Goal: Contribute content: Add original content to the website for others to see

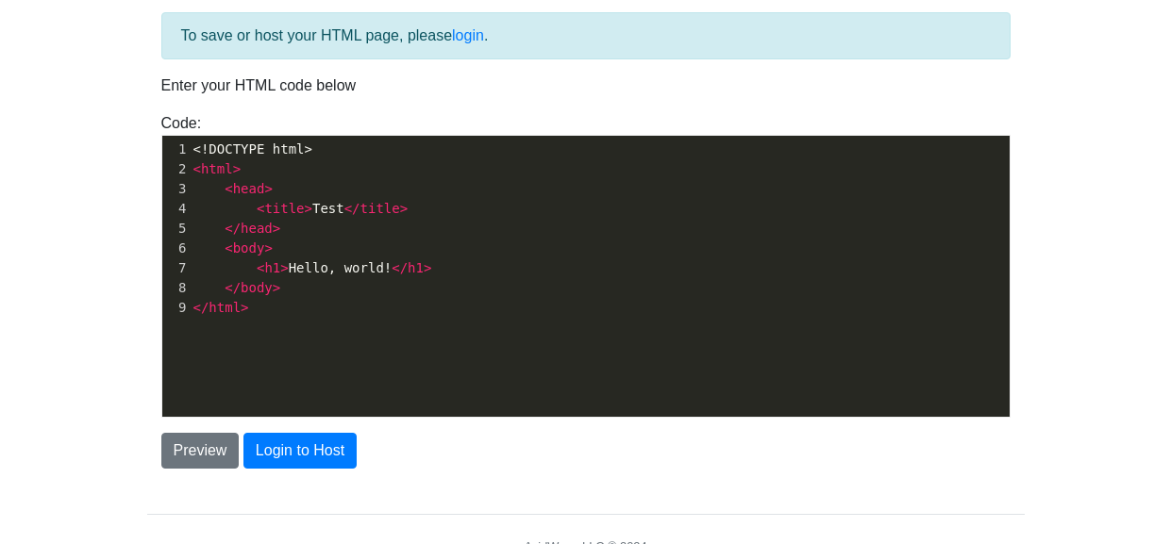
scroll to position [88, 0]
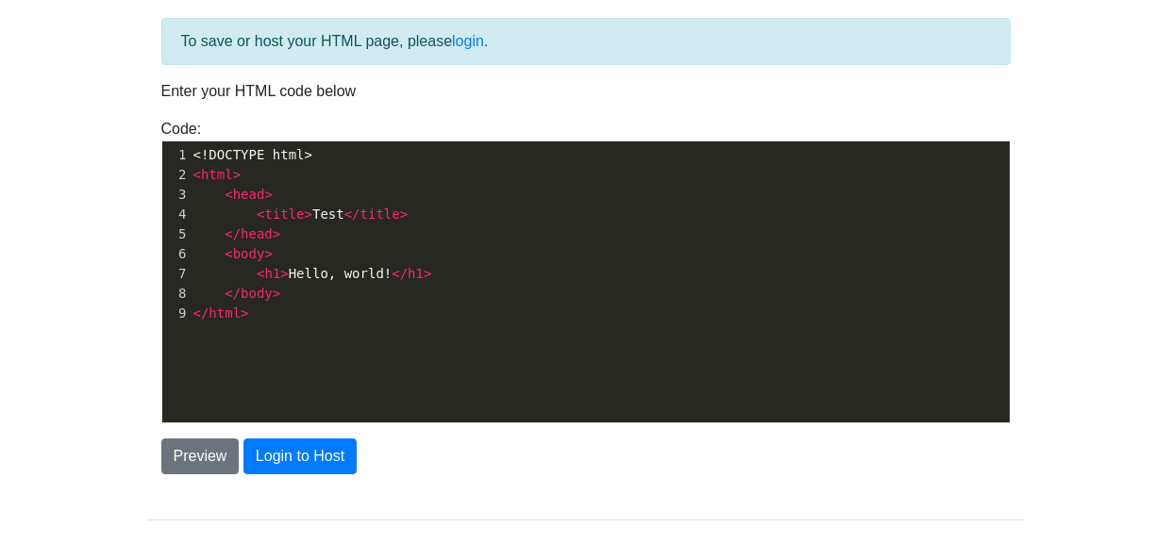
click at [275, 315] on pre "</ html >" at bounding box center [600, 314] width 820 height 20
type textarea "​"
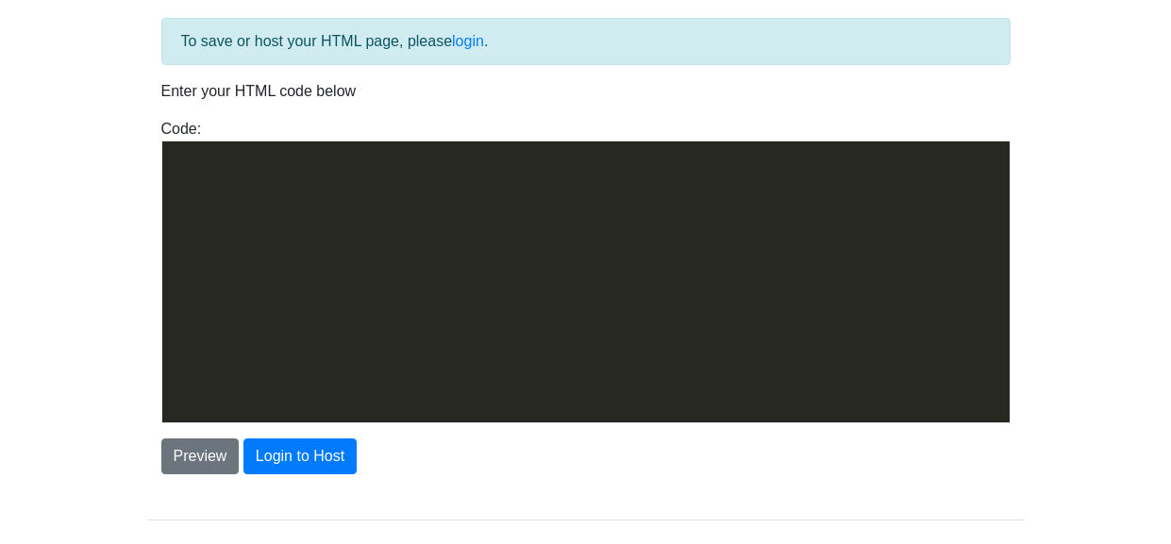
scroll to position [3133, 0]
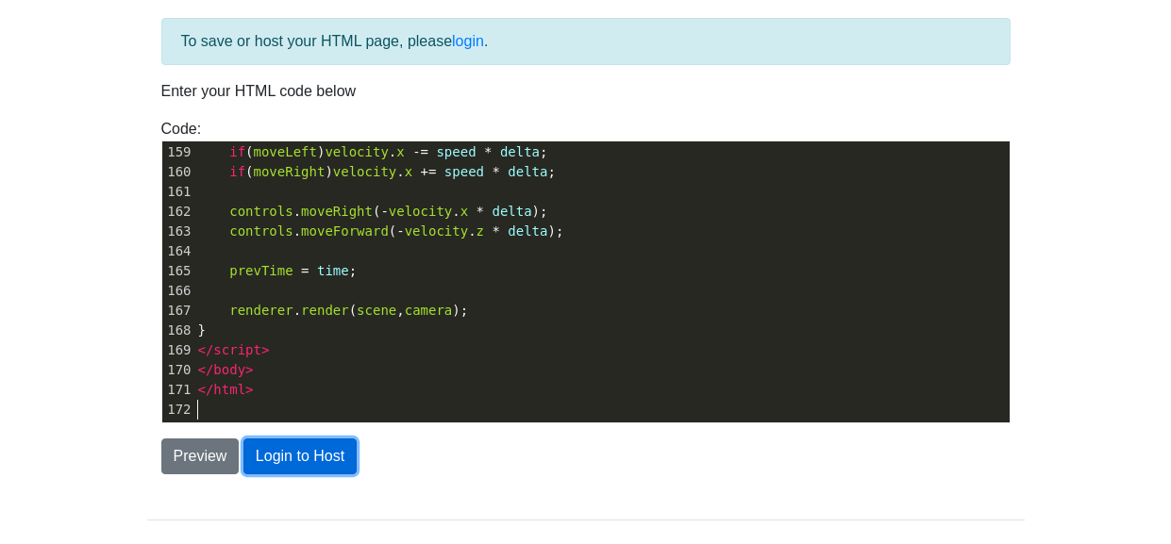
click at [297, 452] on button "Login to Host" at bounding box center [299, 457] width 113 height 36
click at [239, 450] on div "Preview Login to Host" at bounding box center [585, 457] width 877 height 36
click at [275, 452] on button "Login to Host" at bounding box center [299, 457] width 113 height 36
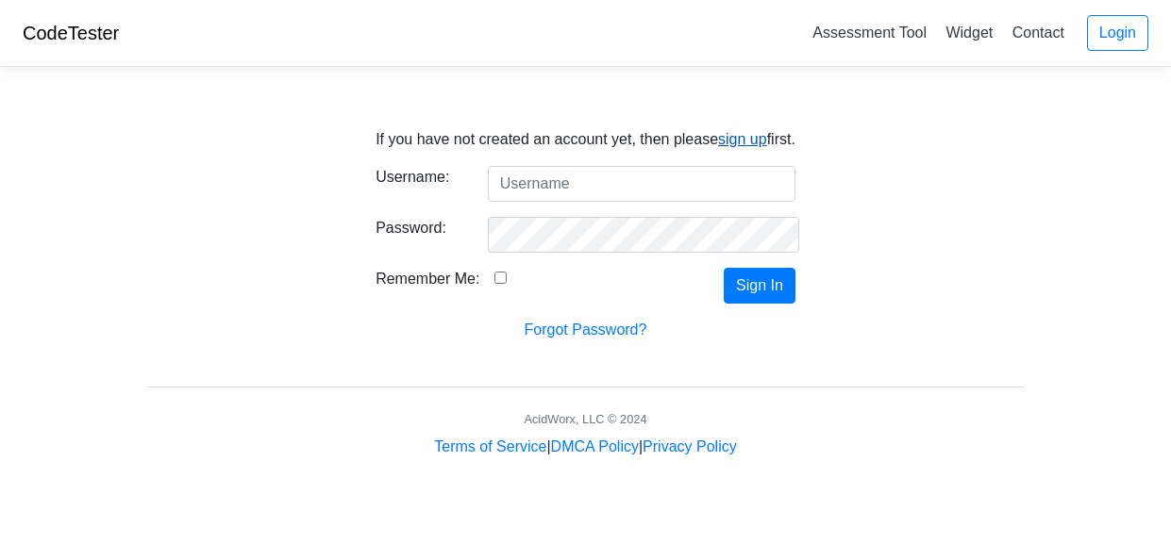
click at [729, 132] on link "sign up" at bounding box center [742, 139] width 49 height 16
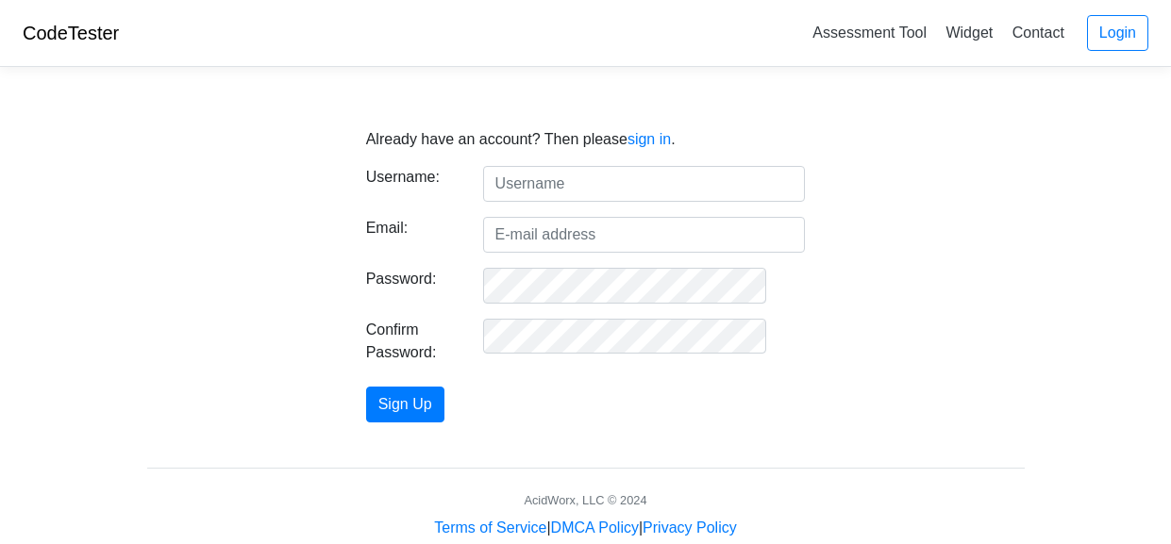
type input "z"
type input "the mns uni"
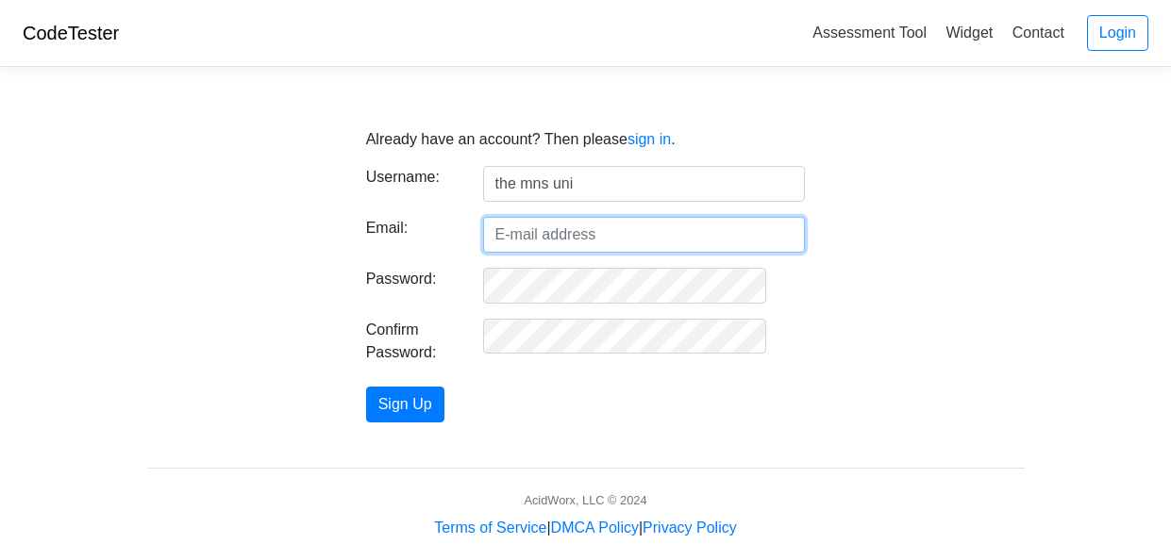
click at [527, 231] on input "Email:" at bounding box center [644, 235] width 323 height 36
type input "[EMAIL_ADDRESS][DOMAIN_NAME]"
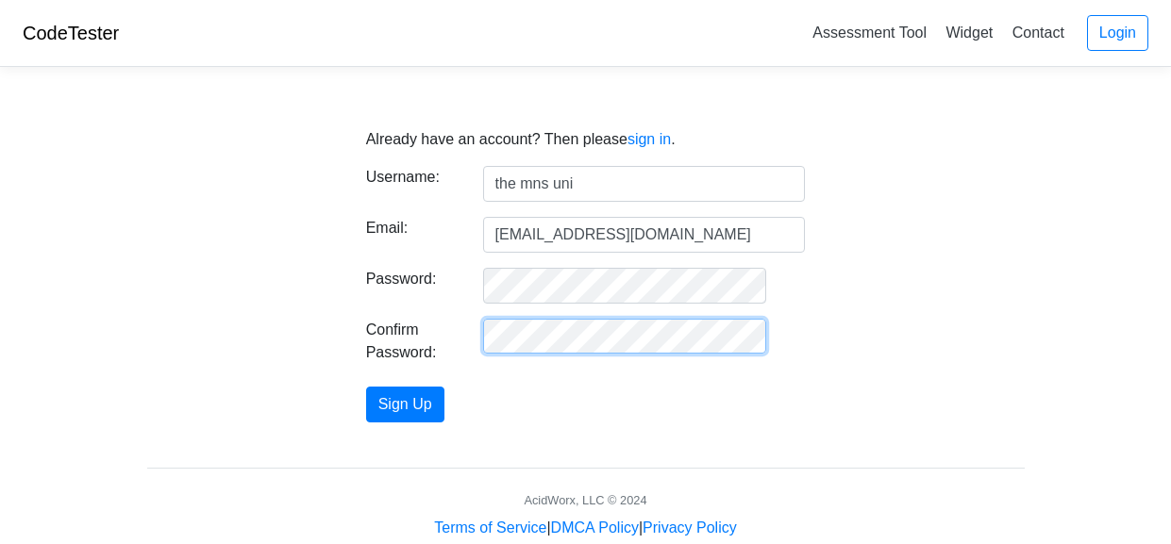
click at [366, 387] on button "Sign Up" at bounding box center [405, 405] width 78 height 36
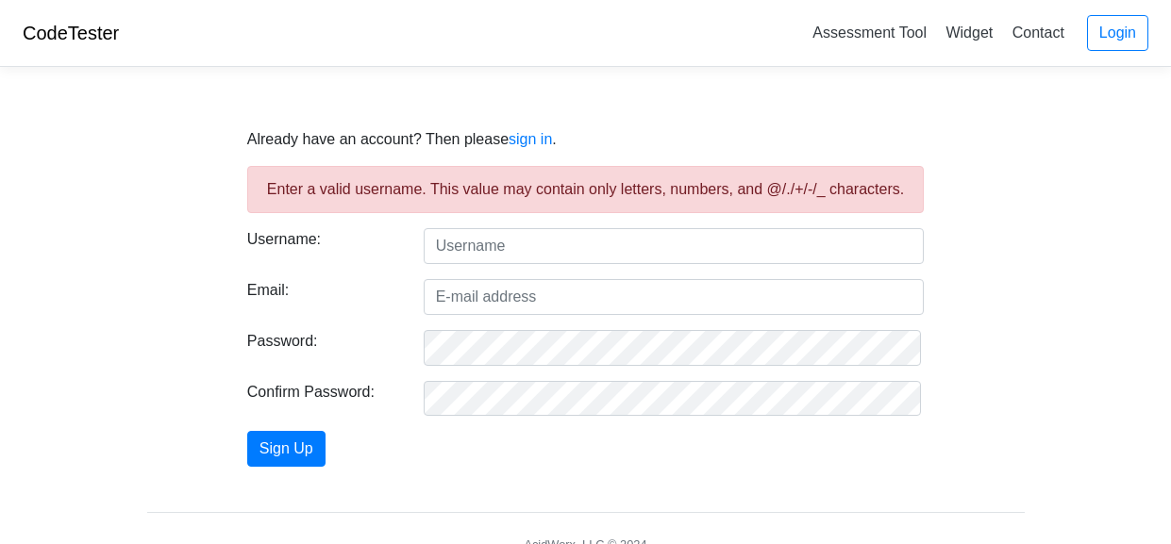
click at [533, 241] on input "text" at bounding box center [674, 246] width 501 height 36
type input "unit.kjiy"
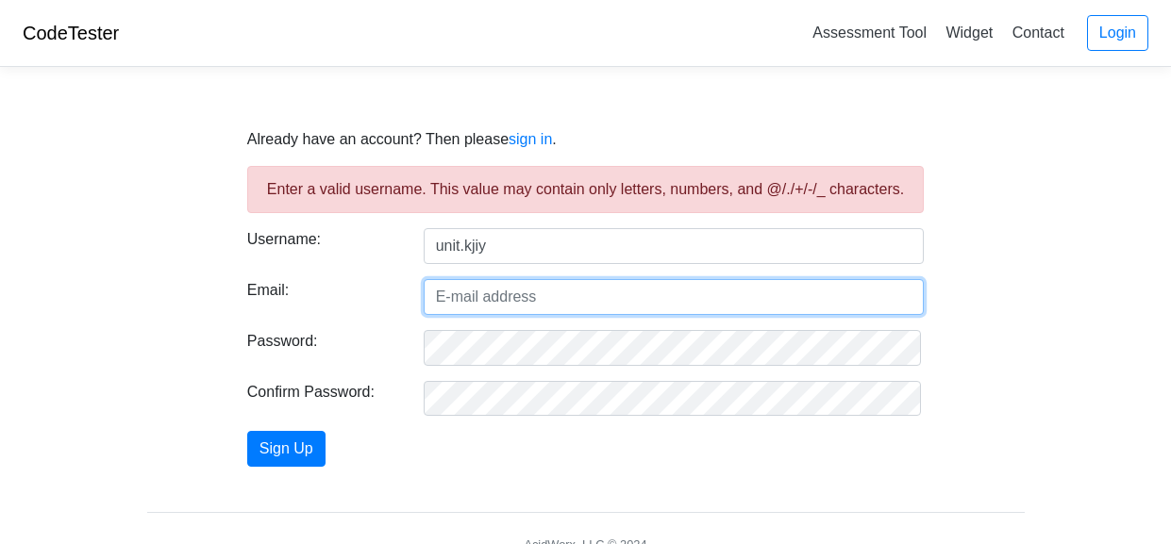
click at [506, 297] on input "Email:" at bounding box center [674, 297] width 501 height 36
type input "zackarypagan27@lockportschools.net"
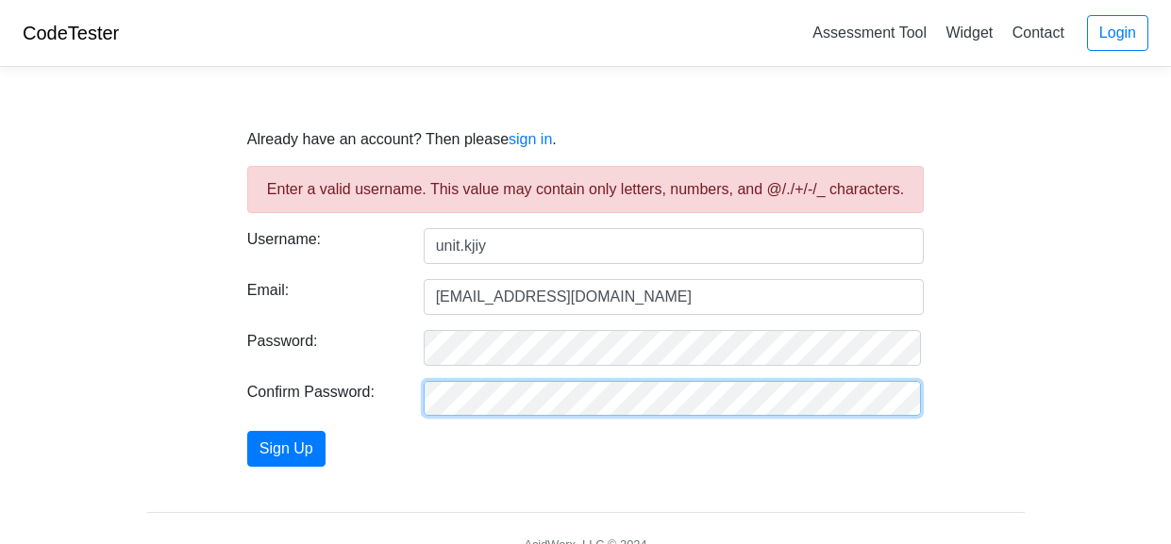
click at [247, 431] on button "Sign Up" at bounding box center [286, 449] width 78 height 36
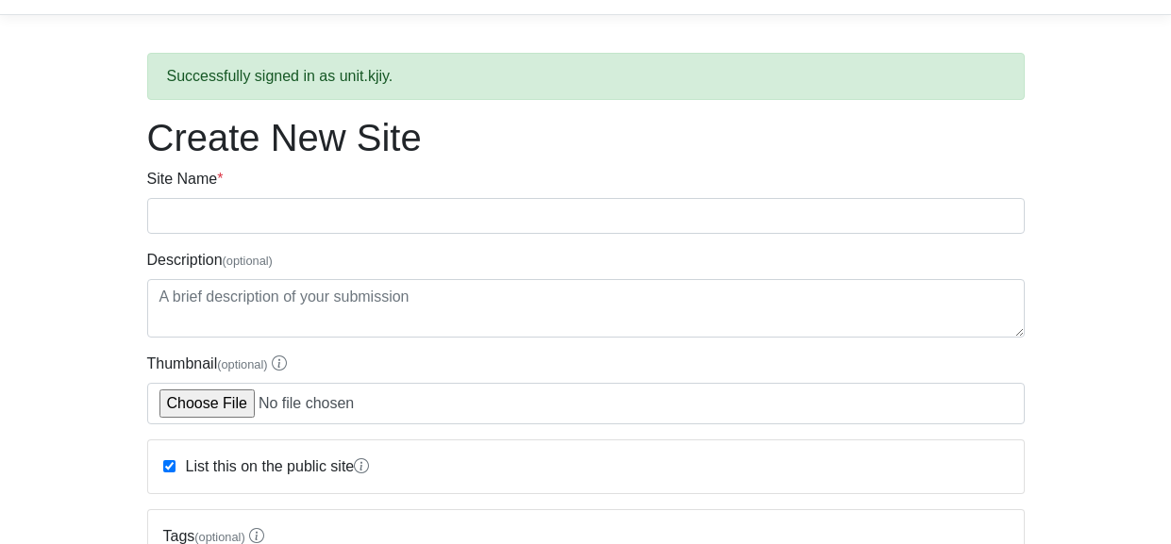
scroll to position [42, 0]
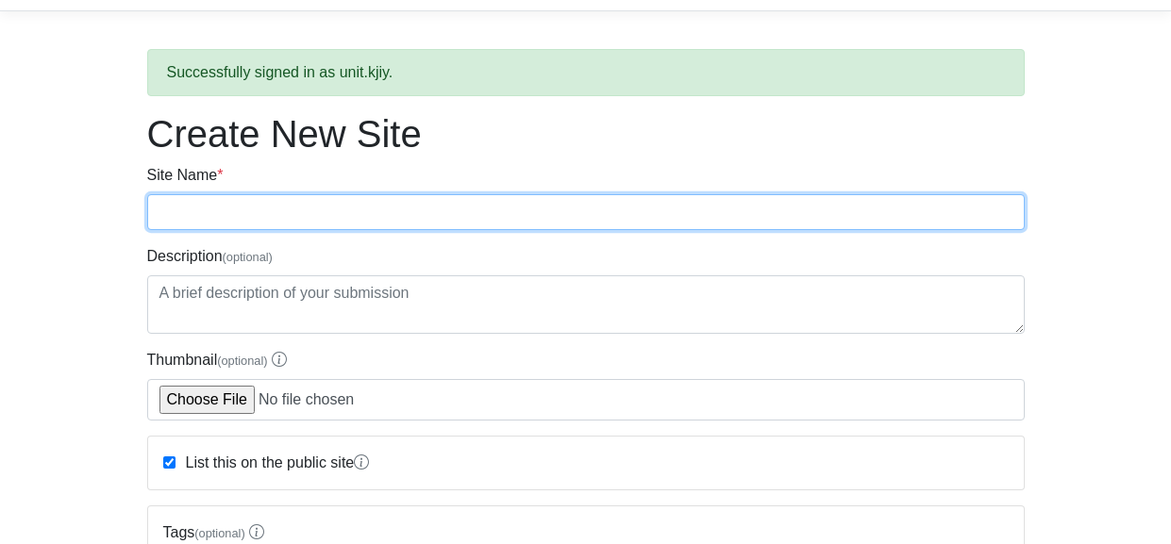
click at [239, 214] on input "Site Name *" at bounding box center [585, 212] width 877 height 36
type input "d day"
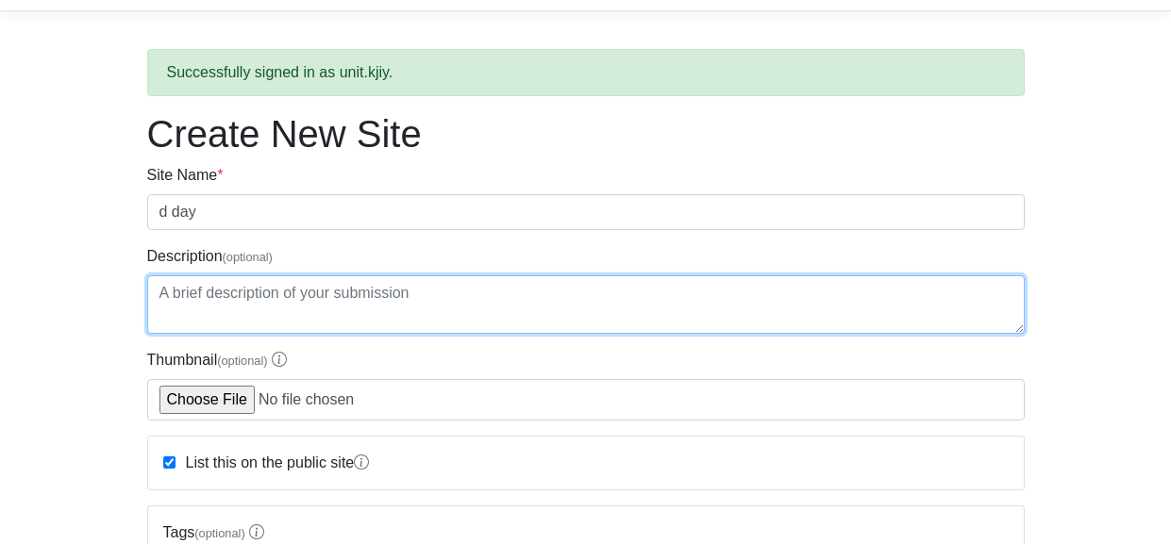
click at [245, 309] on textarea "Description (optional)" at bounding box center [585, 304] width 877 height 58
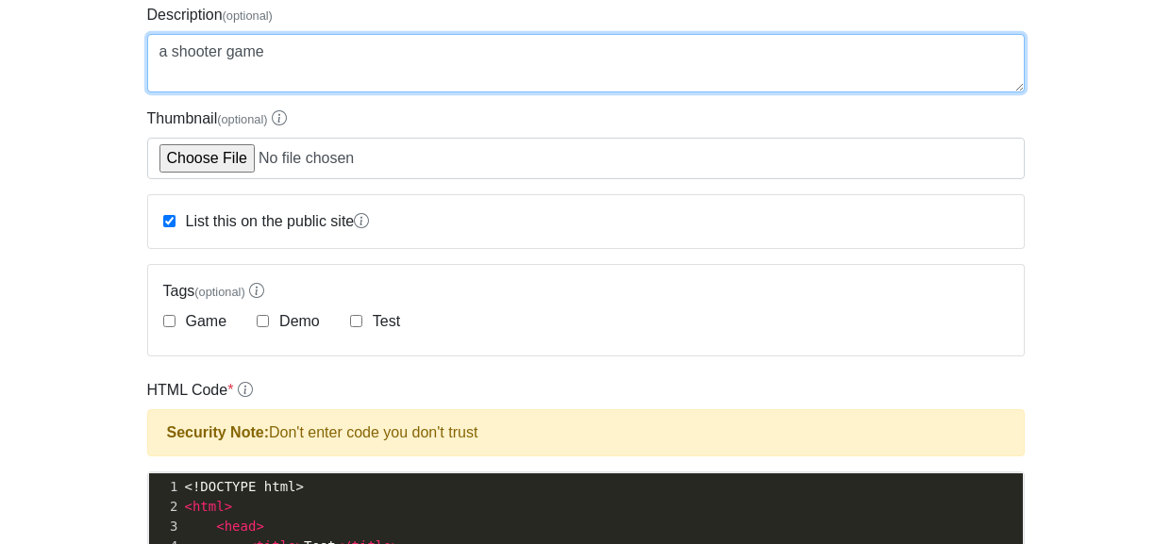
scroll to position [292, 0]
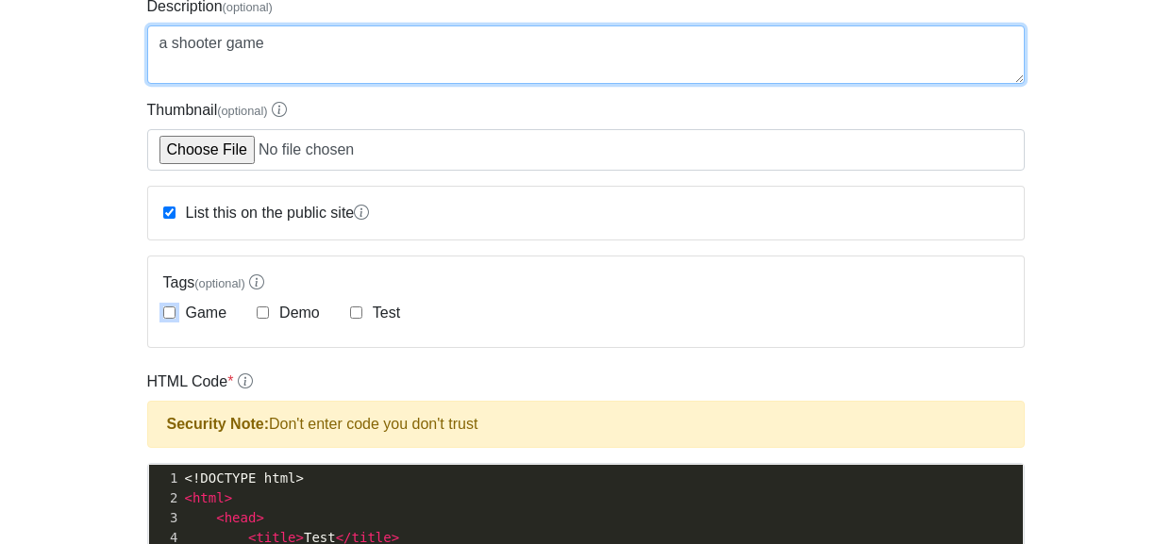
type textarea "a shooter game"
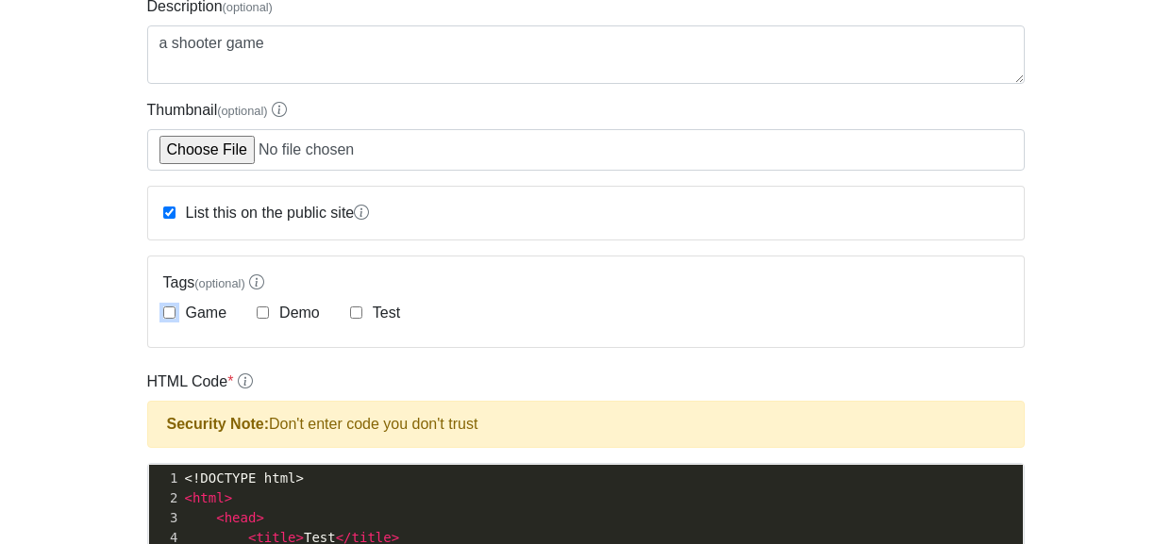
click at [164, 307] on input "Game" at bounding box center [169, 313] width 12 height 12
checkbox input "true"
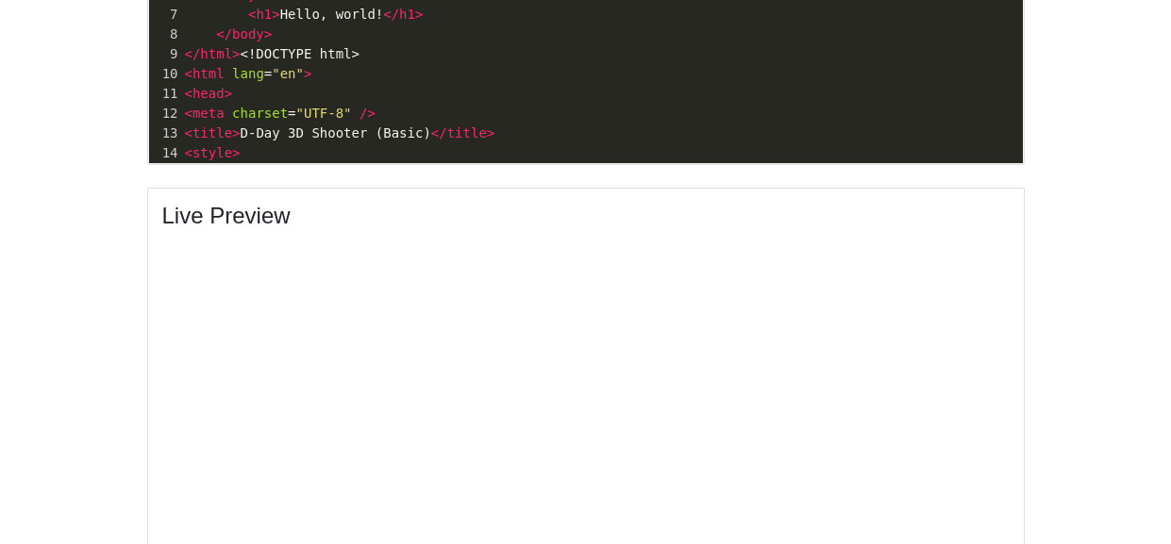
scroll to position [825, 0]
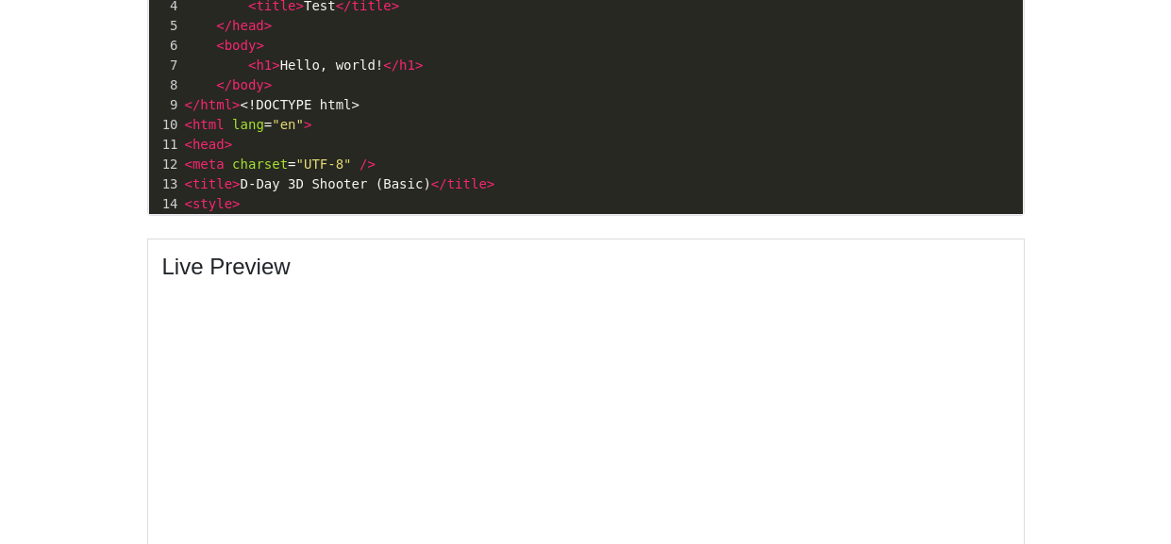
click at [282, 201] on pre "< style >" at bounding box center [602, 204] width 842 height 20
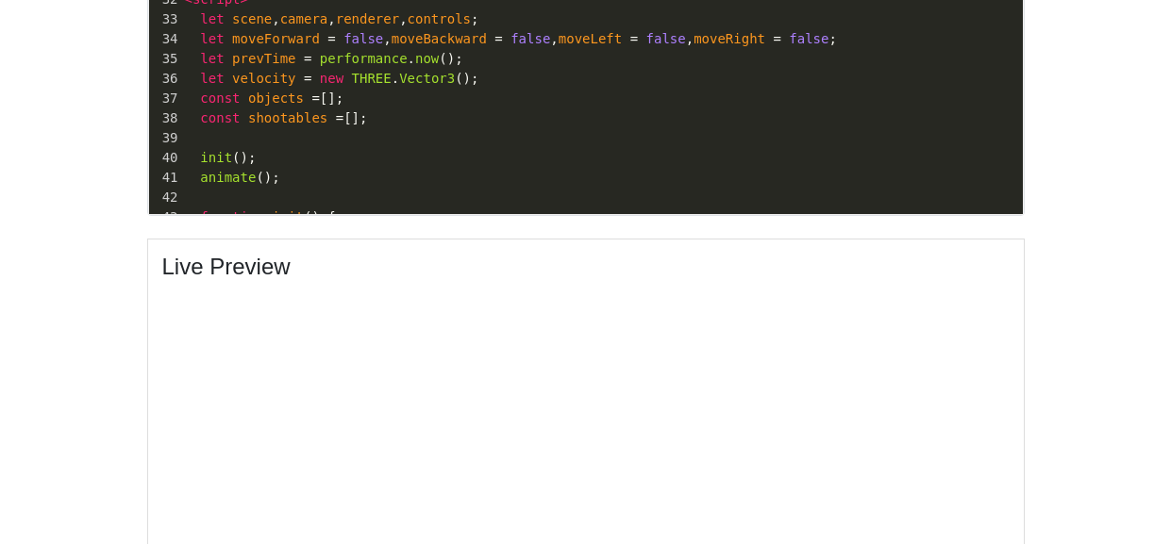
scroll to position [0, 0]
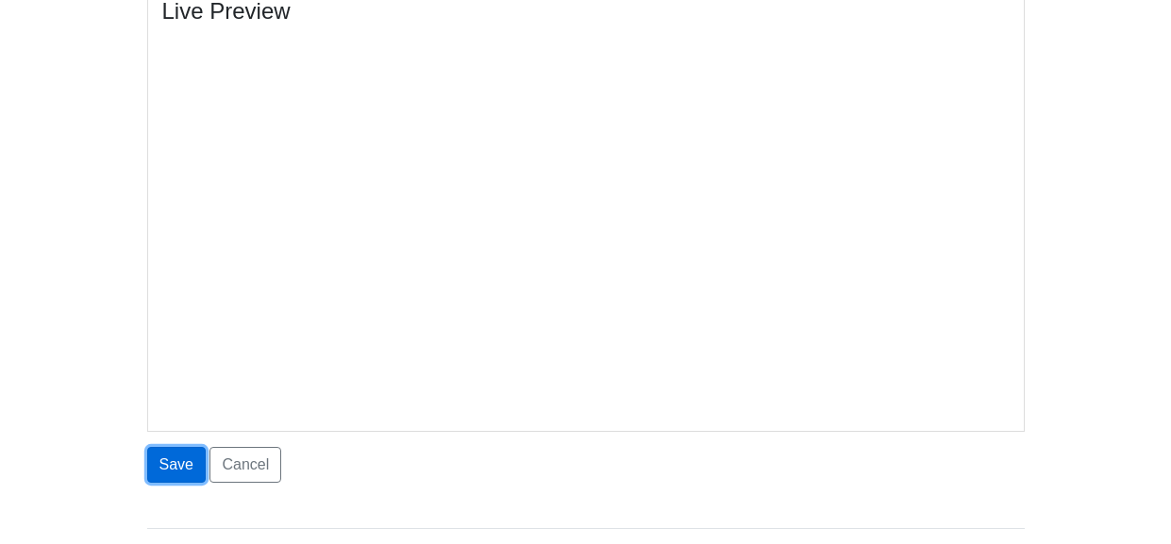
click at [186, 458] on button "Save" at bounding box center [176, 465] width 58 height 36
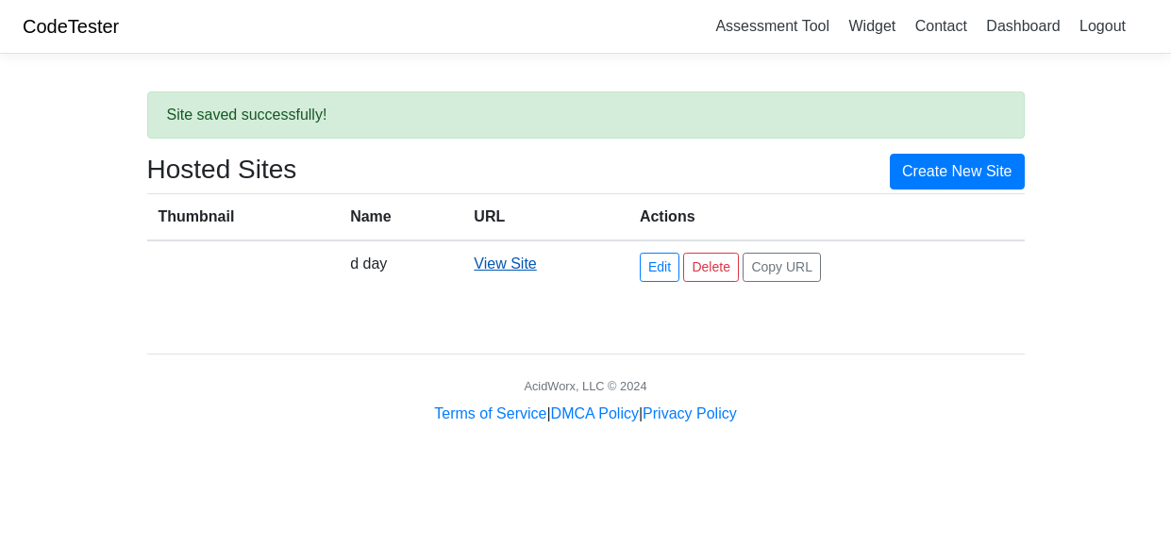
click at [499, 260] on link "View Site" at bounding box center [505, 264] width 62 height 16
